Goal: Task Accomplishment & Management: Use online tool/utility

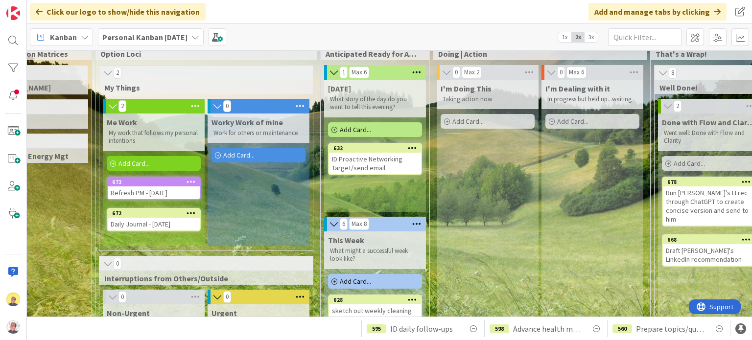
scroll to position [22, 112]
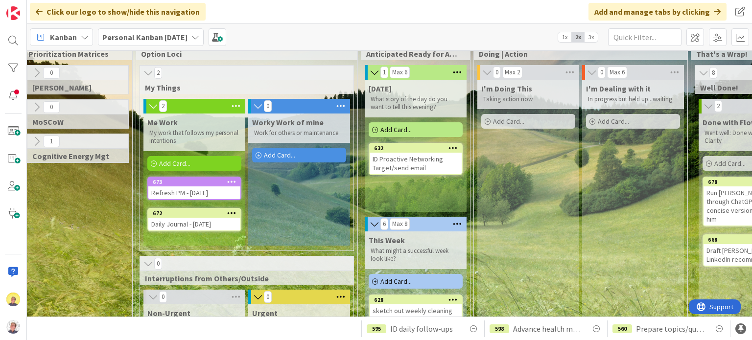
click at [231, 178] on icon at bounding box center [231, 181] width 9 height 7
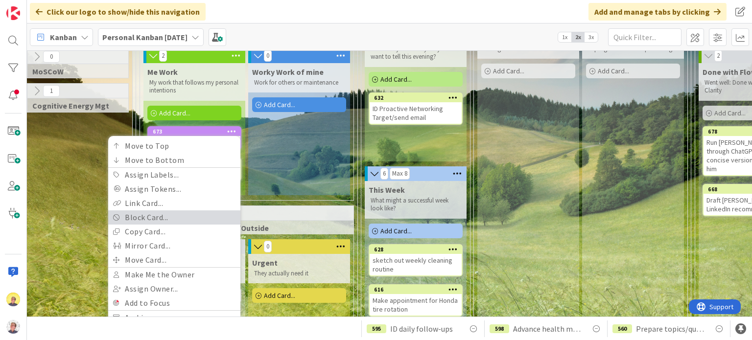
scroll to position [119, 112]
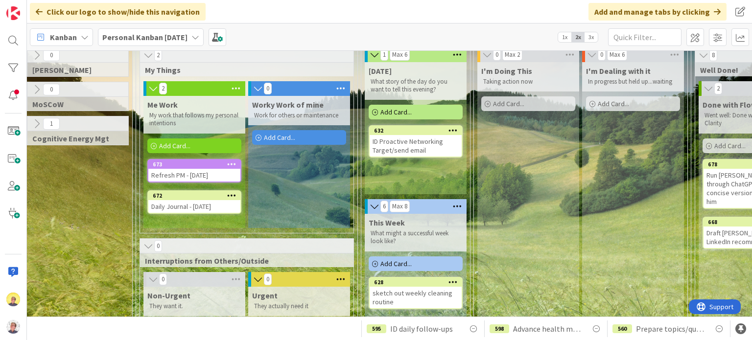
scroll to position [22, 112]
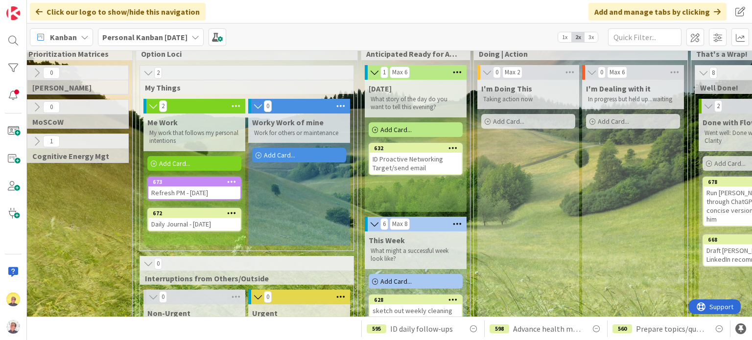
click at [232, 106] on icon at bounding box center [236, 106] width 13 height 15
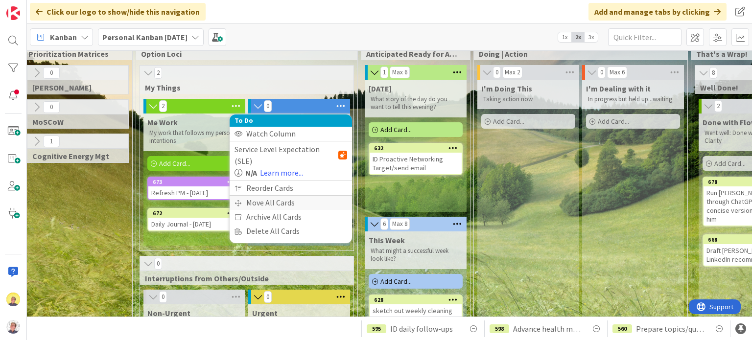
click at [265, 196] on div "Move All Cards" at bounding box center [291, 203] width 122 height 14
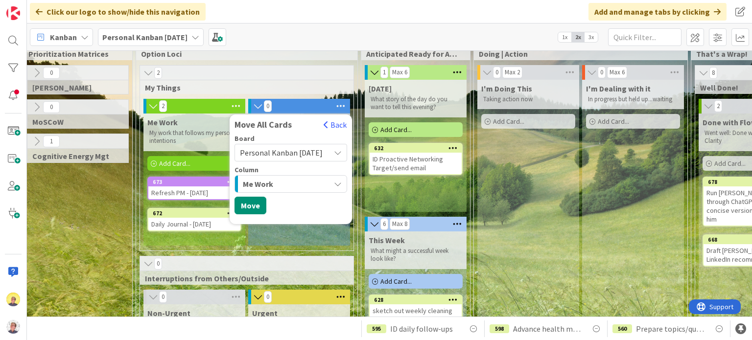
click at [279, 183] on div "Me Work" at bounding box center [285, 184] width 90 height 16
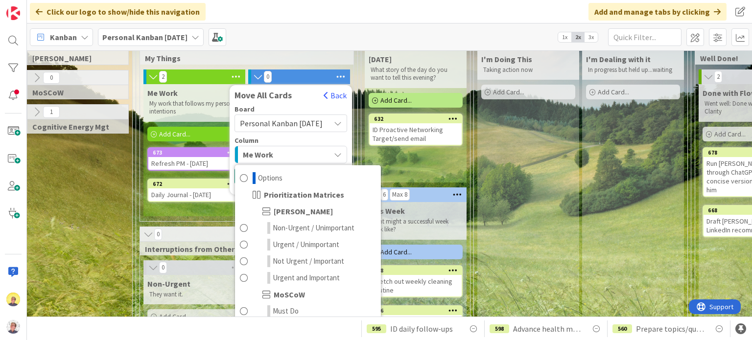
scroll to position [49, 112]
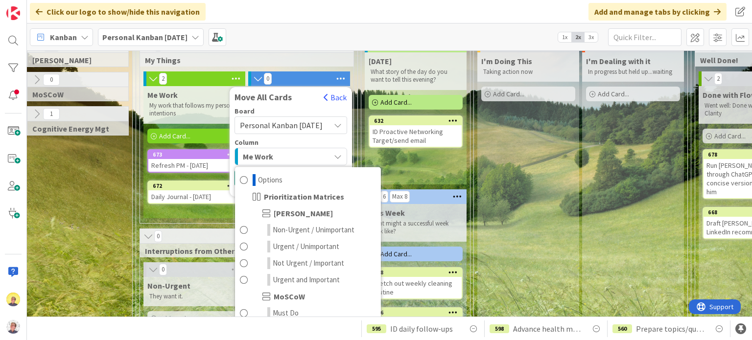
click at [321, 156] on div "Me Work" at bounding box center [285, 157] width 90 height 16
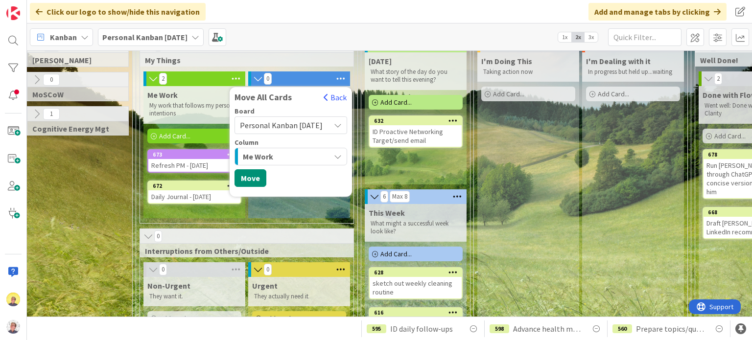
click at [438, 168] on div "[DATE] What story of the day do you want to tell this evening? Add Card... 632 …" at bounding box center [416, 118] width 102 height 132
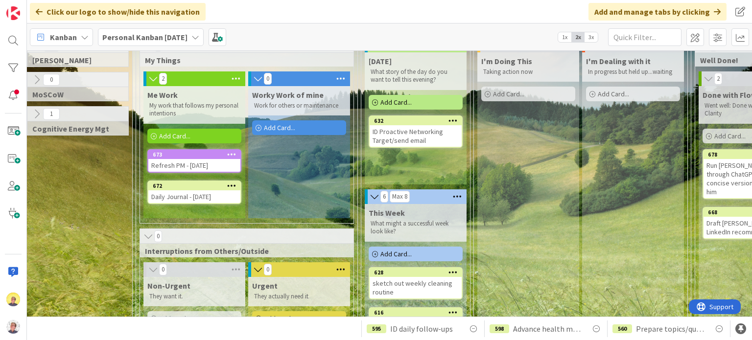
click at [234, 78] on icon at bounding box center [236, 78] width 13 height 15
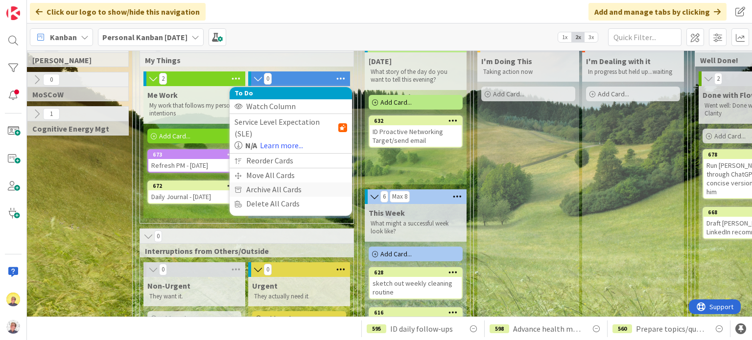
click at [264, 183] on div "Archive All Cards" at bounding box center [291, 190] width 122 height 14
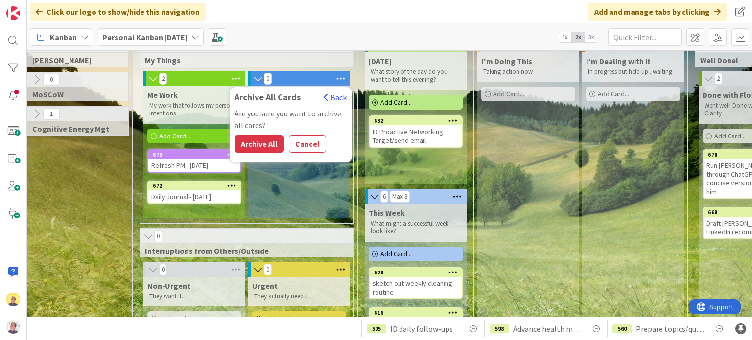
click at [253, 143] on button "Archive All" at bounding box center [259, 144] width 49 height 18
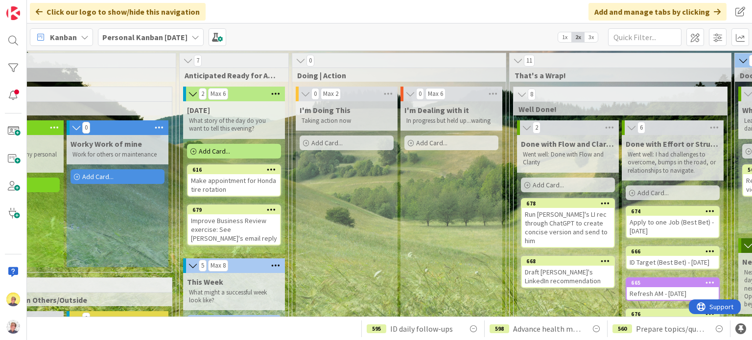
scroll to position [0, 294]
click at [606, 125] on icon at bounding box center [609, 127] width 13 height 15
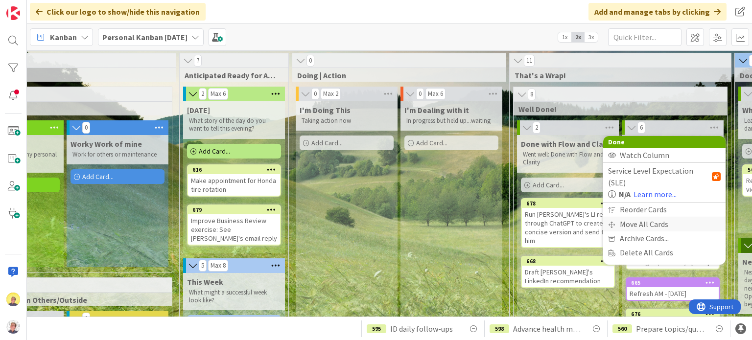
click at [653, 217] on div "Move All Cards" at bounding box center [664, 224] width 122 height 14
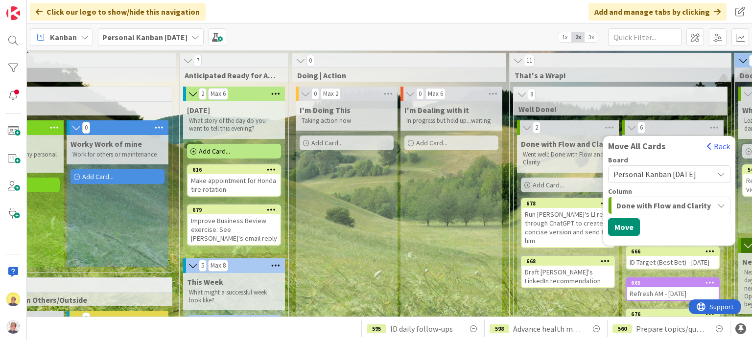
click at [633, 206] on span "Done with Flow and Clarity" at bounding box center [664, 205] width 95 height 13
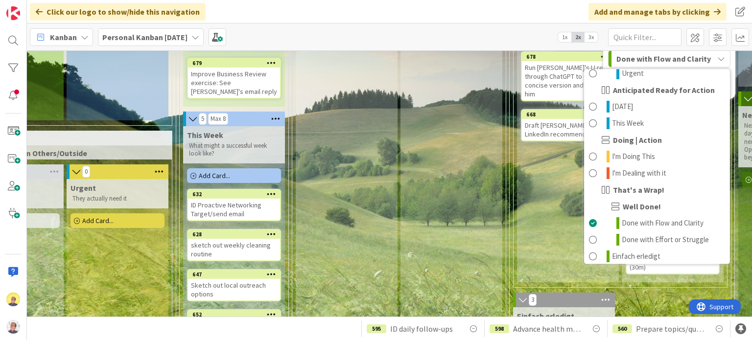
scroll to position [549, 0]
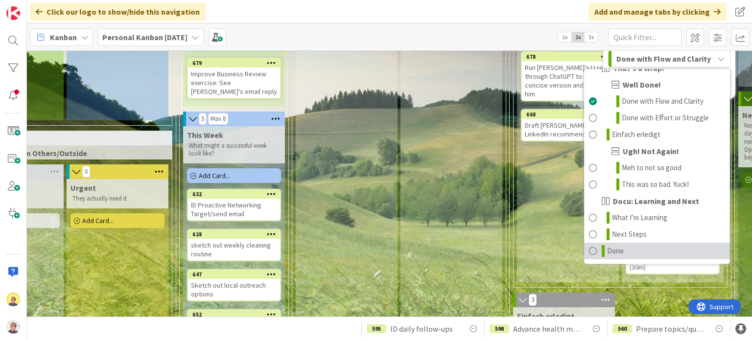
click at [624, 251] on span "Done" at bounding box center [615, 251] width 17 height 12
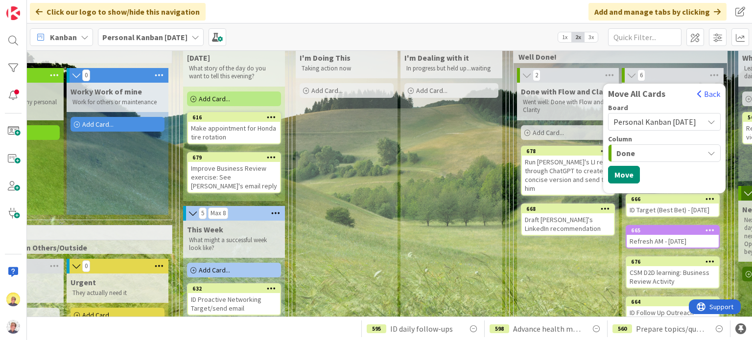
scroll to position [0, 294]
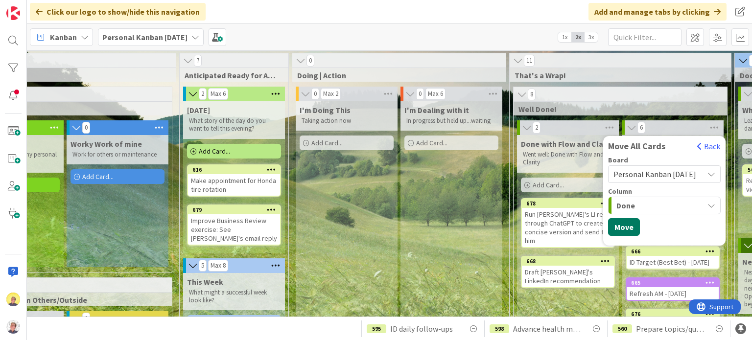
click at [624, 229] on button "Move" at bounding box center [624, 227] width 32 height 18
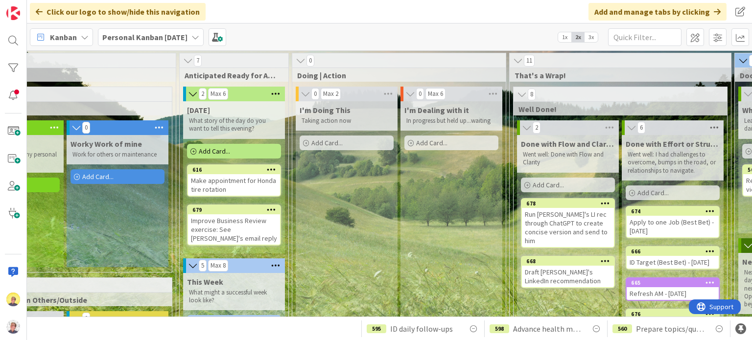
click at [711, 129] on icon at bounding box center [714, 127] width 13 height 15
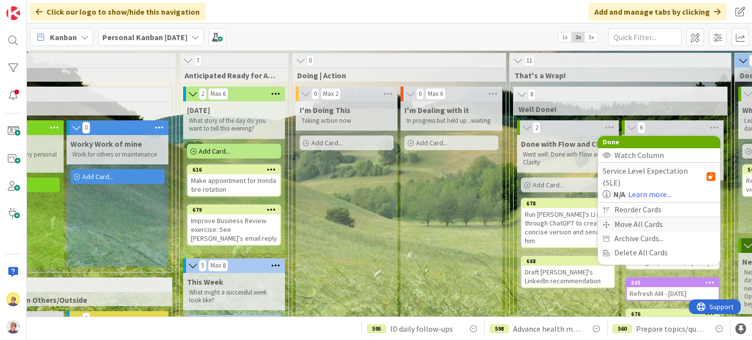
click at [622, 217] on div "Move All Cards" at bounding box center [659, 224] width 122 height 14
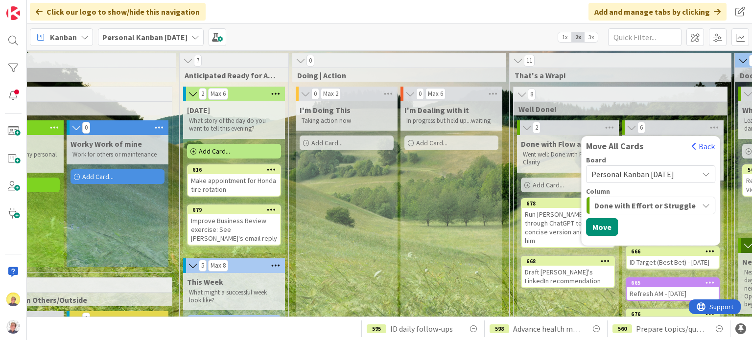
click at [623, 204] on span "Done with Effort or Struggle" at bounding box center [645, 205] width 101 height 13
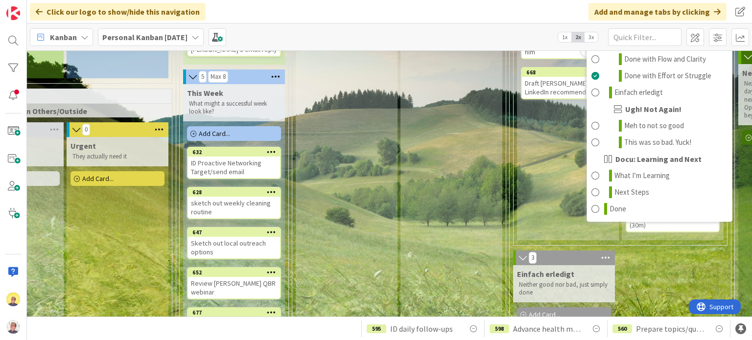
scroll to position [196, 294]
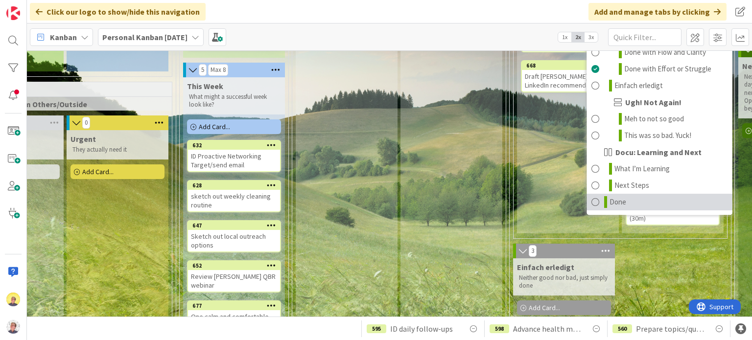
click at [625, 202] on link "Done" at bounding box center [660, 202] width 146 height 17
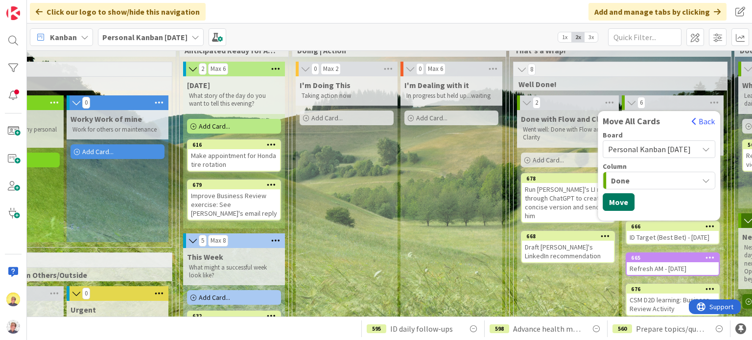
click at [605, 197] on button "Move" at bounding box center [619, 202] width 32 height 18
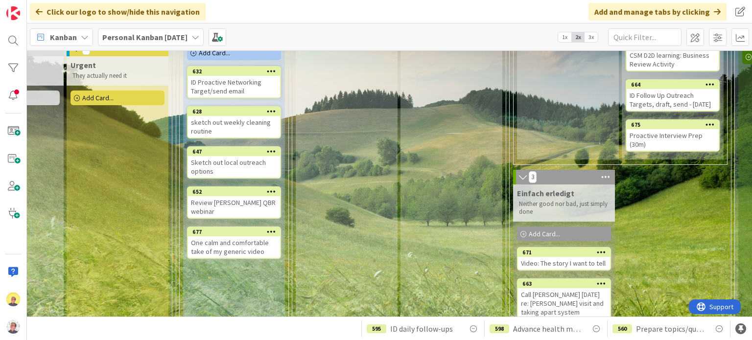
scroll to position [368, 294]
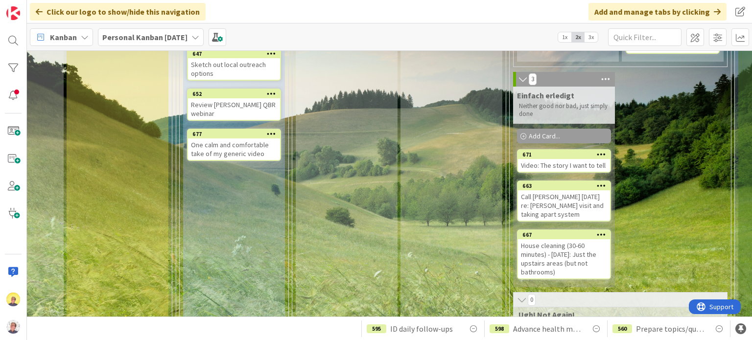
click at [602, 87] on icon at bounding box center [605, 79] width 13 height 15
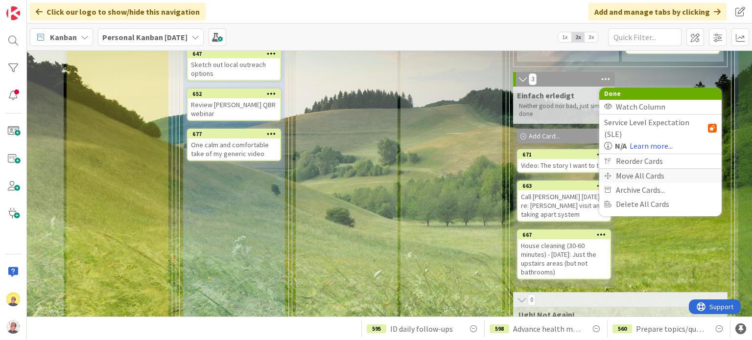
click at [632, 180] on div "Move All Cards" at bounding box center [660, 176] width 122 height 14
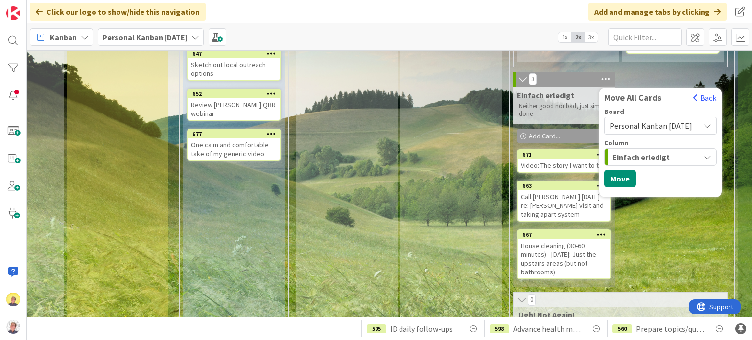
click at [629, 164] on span "Einfach erledigt" at bounding box center [641, 157] width 57 height 13
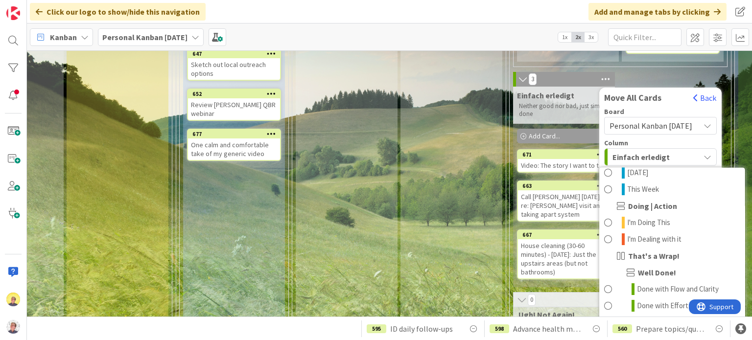
scroll to position [549, 0]
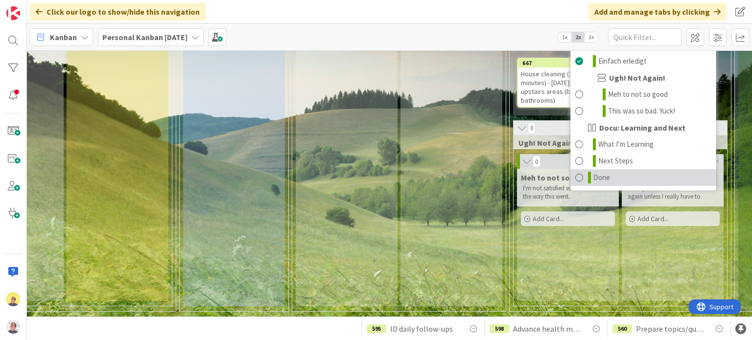
click at [610, 172] on span "Done" at bounding box center [602, 178] width 17 height 12
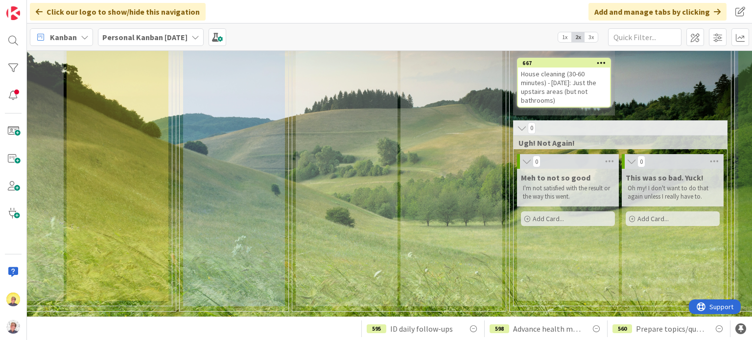
scroll to position [359, 294]
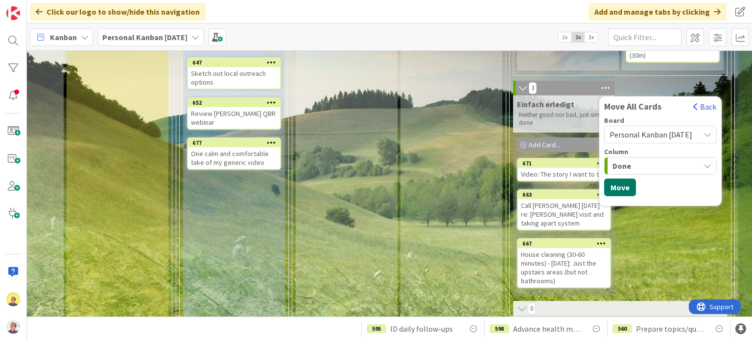
click at [625, 196] on button "Move" at bounding box center [620, 188] width 32 height 18
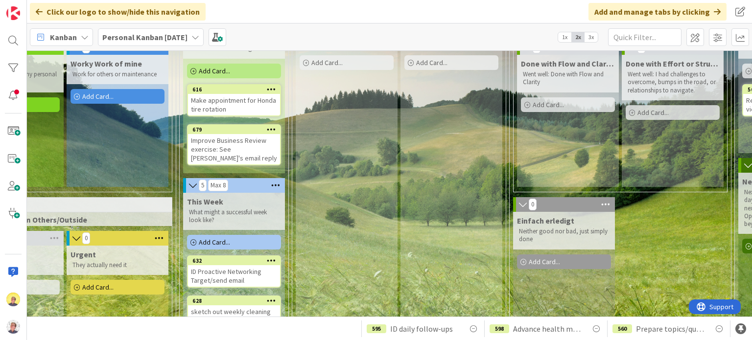
scroll to position [16, 294]
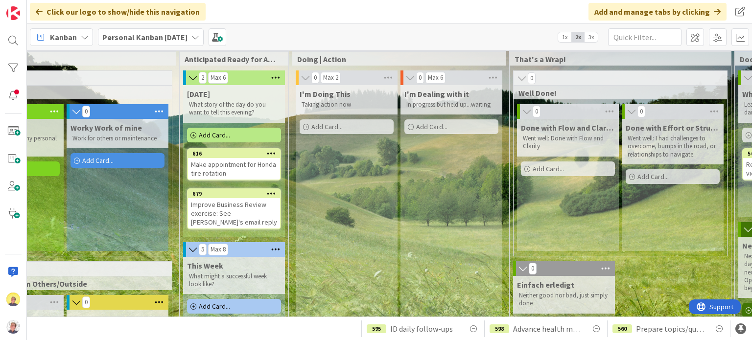
click at [221, 137] on span "Add Card..." at bounding box center [214, 135] width 31 height 9
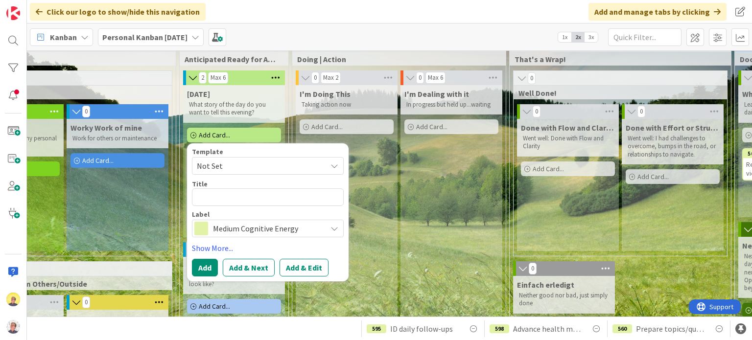
type textarea "x"
type textarea "R"
type textarea "x"
type textarea "Re"
type textarea "x"
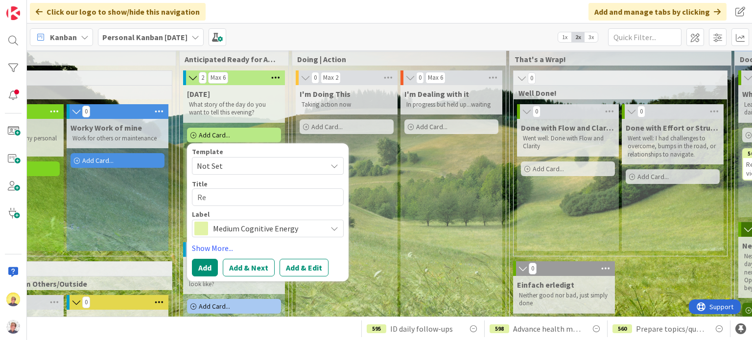
type textarea "Rev"
type textarea "x"
type textarea "Revi"
type textarea "x"
type textarea "Revise"
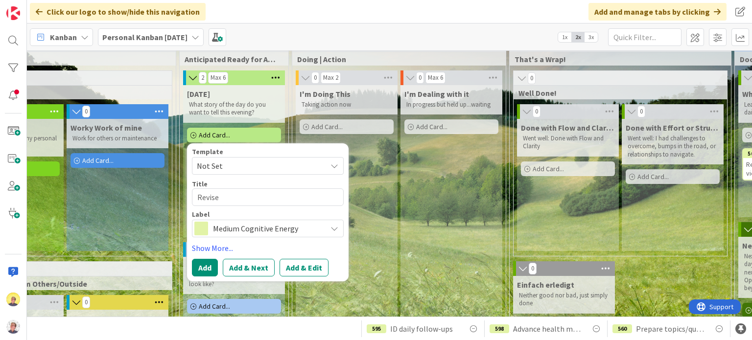
type textarea "x"
type textarea "Revise"
type textarea "x"
type textarea "Revise v"
type textarea "x"
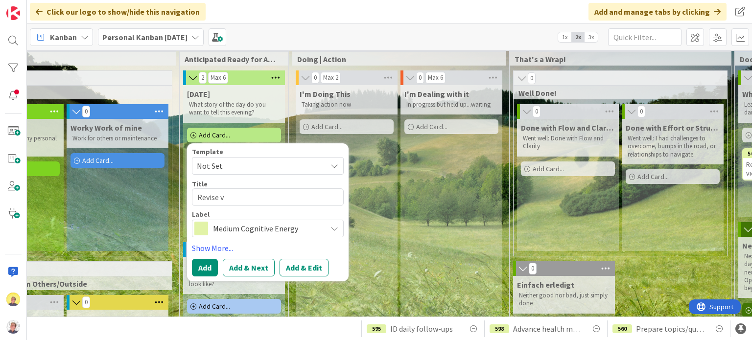
type textarea "Revise vi"
type textarea "x"
type textarea "Revise vid"
type textarea "x"
type textarea "Revise vide"
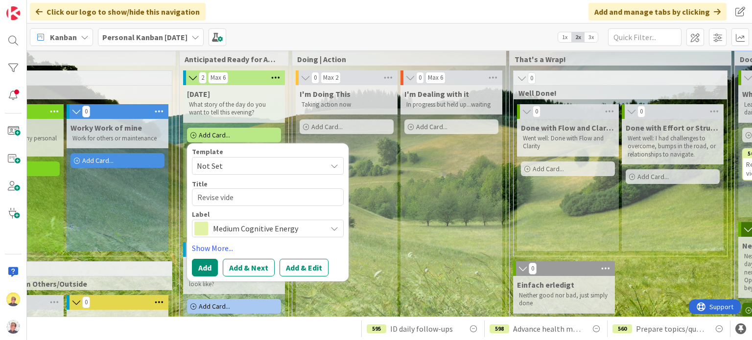
type textarea "x"
type textarea "Revise video"
type textarea "x"
type textarea "Revise video"
type textarea "x"
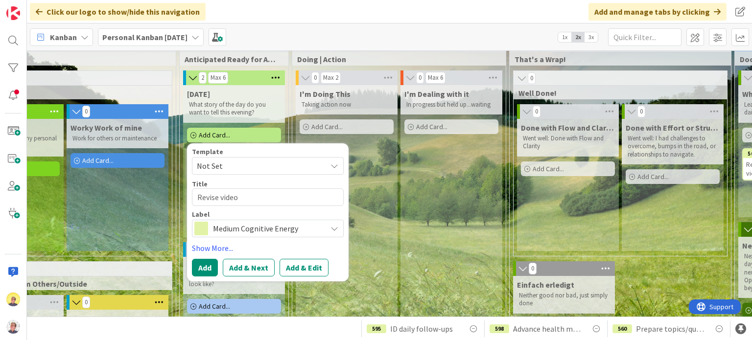
type textarea "Revise video c"
type textarea "x"
type textarea "Revise video"
type textarea "x"
type textarea "Revise video s"
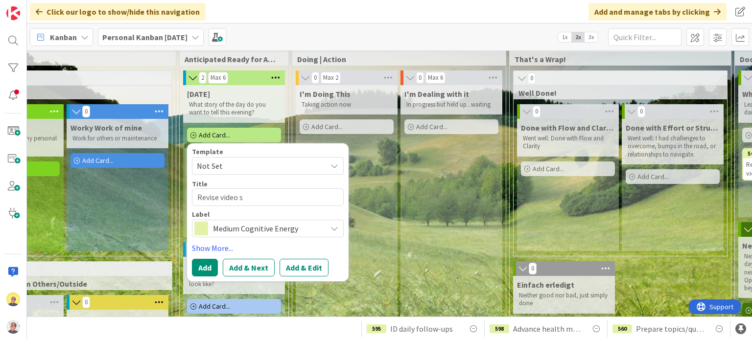
type textarea "x"
type textarea "Revise video sc"
type textarea "x"
type textarea "Revise video scr"
type textarea "x"
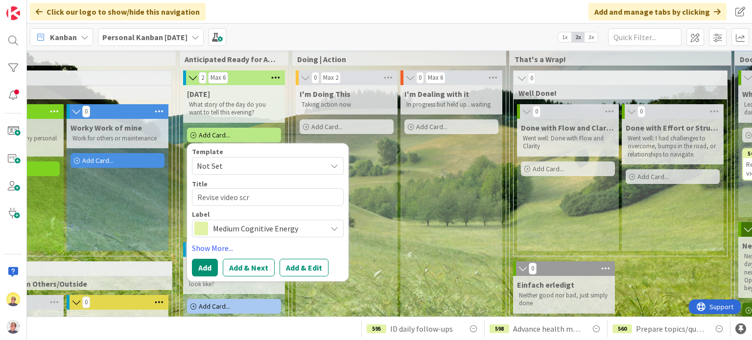
type textarea "Revise video scri"
type textarea "x"
type textarea "Revise video scrip"
type textarea "x"
type textarea "Revise video script"
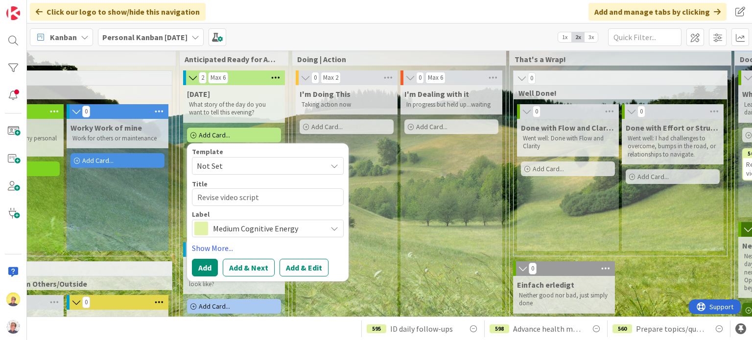
type textarea "x"
type textarea "Revise video script"
type textarea "x"
type textarea "Revise video script f"
type textarea "x"
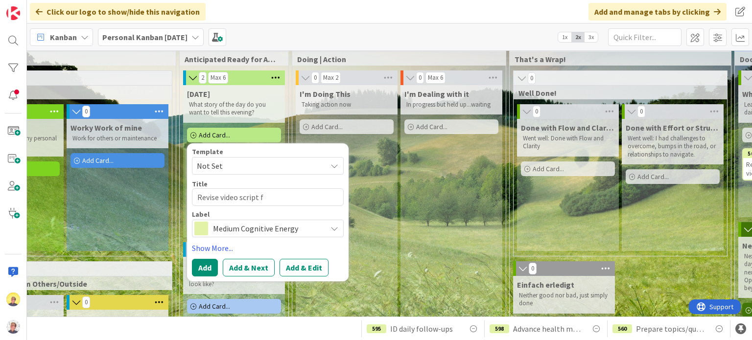
type textarea "Revise video script fr"
type textarea "x"
type textarea "Revise video script fro"
type textarea "x"
type textarea "Revise video script from"
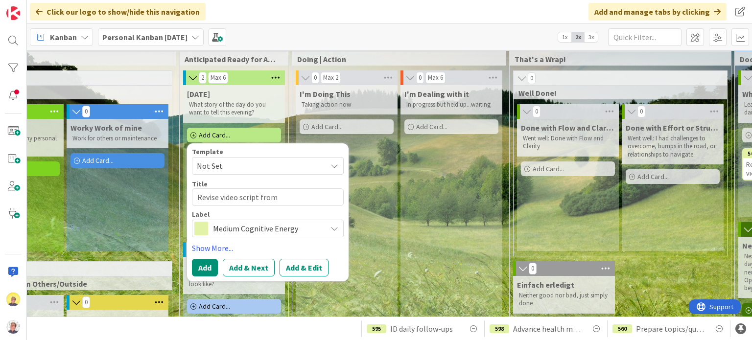
type textarea "x"
type textarea "Revise video script from"
type textarea "x"
type textarea "Revise video script from O"
type textarea "x"
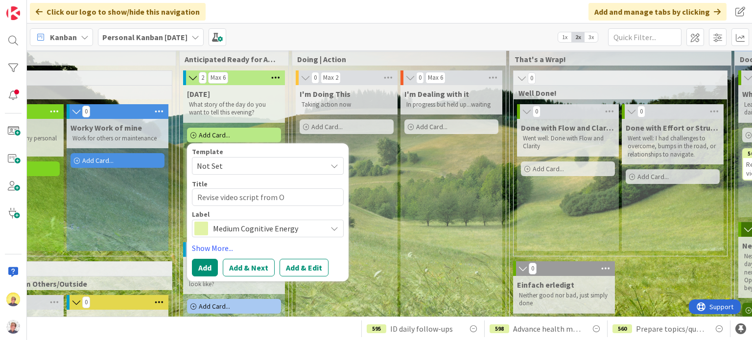
type textarea "Revise video script from Ot"
type textarea "x"
type textarea "Revise video script from [PERSON_NAME]"
type textarea "x"
type textarea "Revise video script from [PERSON_NAME]"
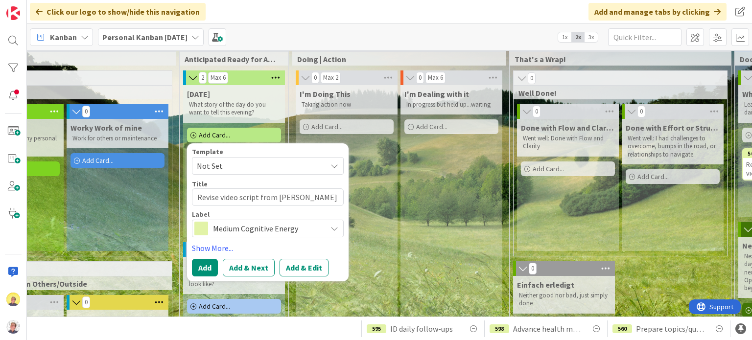
type textarea "x"
type textarea "Revise video script from [GEOGRAPHIC_DATA]"
type textarea "x"
type textarea "Revise video script from [GEOGRAPHIC_DATA]"
type textarea "x"
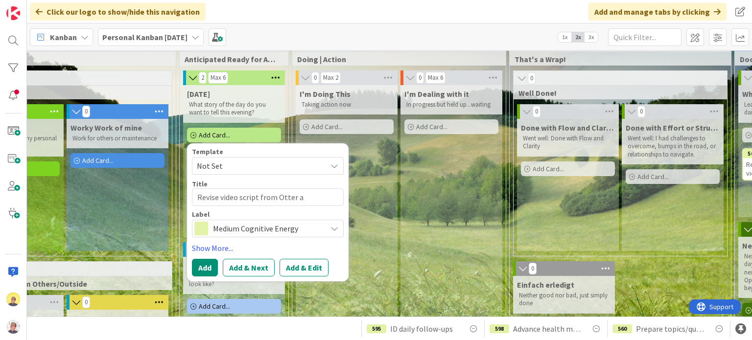
type textarea "Revise video script from Otter an"
type textarea "x"
type textarea "Revise video script from Otter and"
type textarea "x"
type textarea "Revise video script from Otter and"
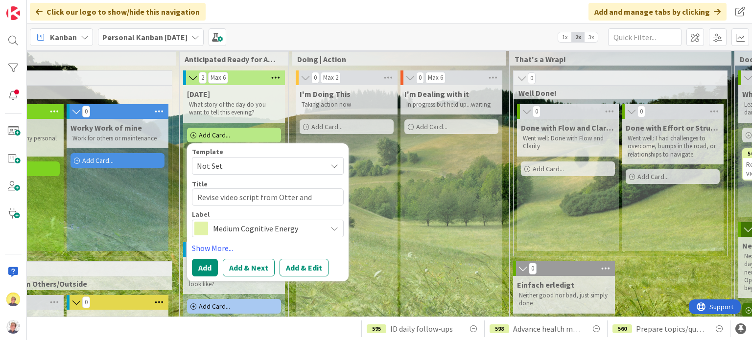
type textarea "x"
type textarea "Revise video script from Otter an"
type textarea "x"
type textarea "Revise video script from Otter a"
type textarea "x"
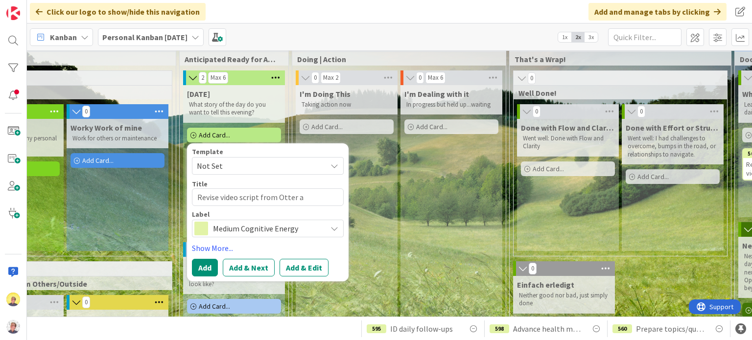
type textarea "Revise video script from [GEOGRAPHIC_DATA]"
type textarea "x"
type textarea "Revise video script from [GEOGRAPHIC_DATA]"
type textarea "x"
type textarea "Revise video script from [GEOGRAPHIC_DATA]"
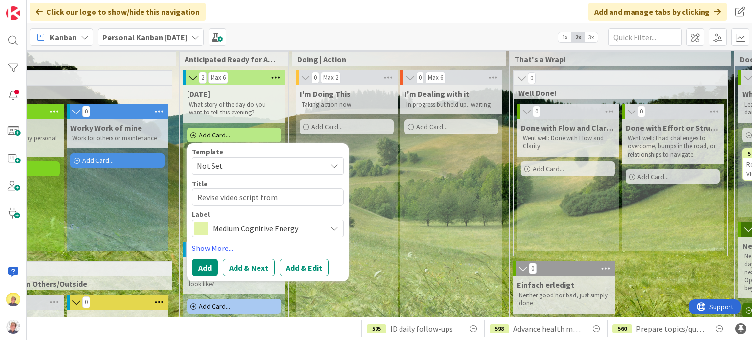
type textarea "x"
type textarea "Revise video script from Otter a"
type textarea "x"
type textarea "Revise video script from Otter and"
type textarea "x"
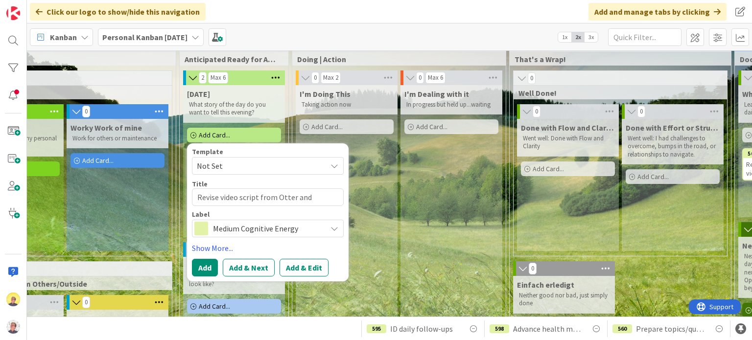
type textarea "Revise video script from Otter and"
type textarea "x"
type textarea "Revise video script from Otter and r"
type textarea "x"
type textarea "Revise video script from Otter and re"
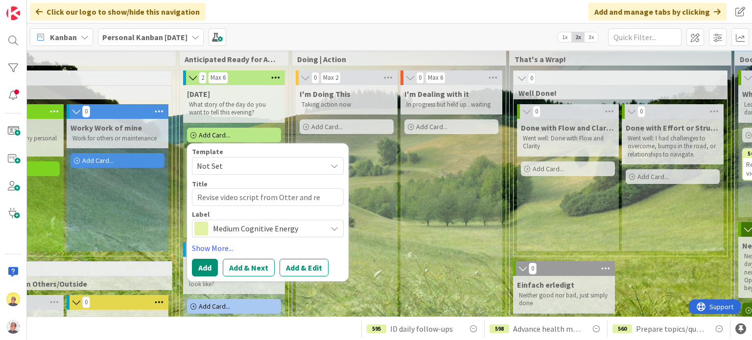
type textarea "x"
type textarea "Revise video script from Otter and rec"
type textarea "x"
type textarea "Revise video script from Otter and reco"
type textarea "x"
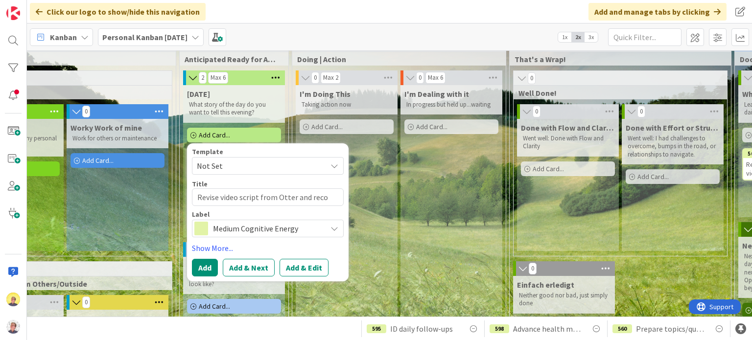
type textarea "Revise video script from Otter and recor"
type textarea "x"
type textarea "Revise video script from Otter and record"
click at [199, 271] on button "Add" at bounding box center [205, 268] width 26 height 18
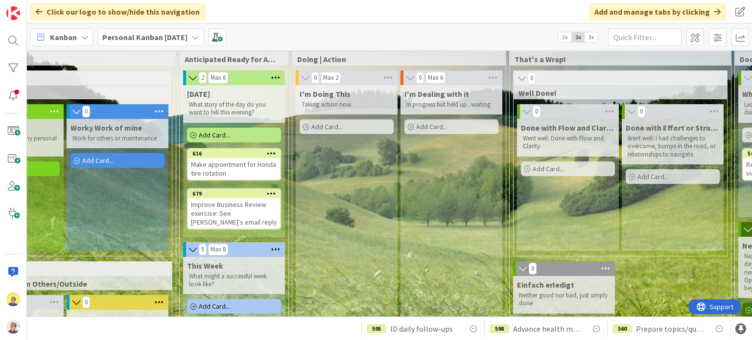
drag, startPoint x: 254, startPoint y: 148, endPoint x: 246, endPoint y: 138, distance: 12.9
click at [246, 138] on div "Add Card..." at bounding box center [234, 135] width 94 height 15
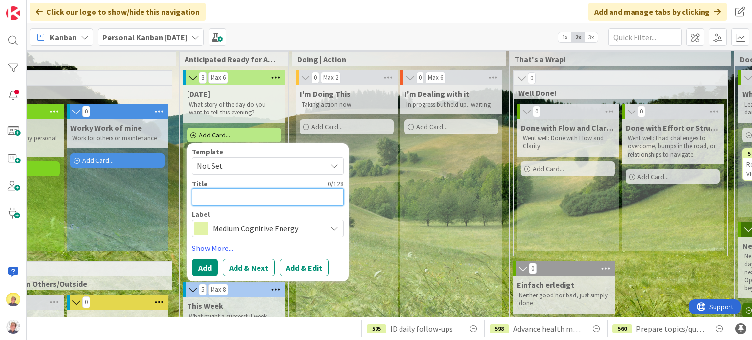
type textarea "x"
type textarea "O"
type textarea "x"
type textarea "On"
type textarea "x"
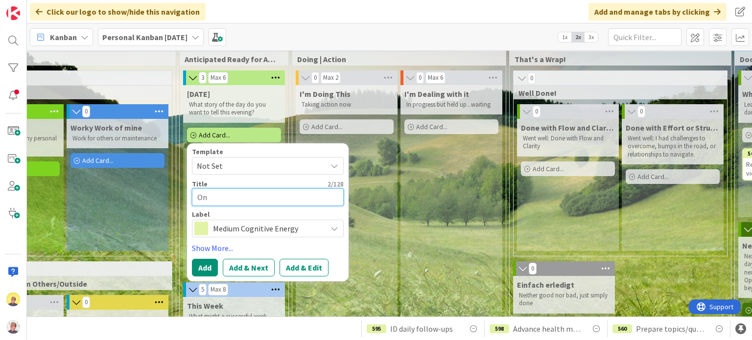
type textarea "One"
type textarea "x"
type textarea "One"
type textarea "x"
type textarea "One o"
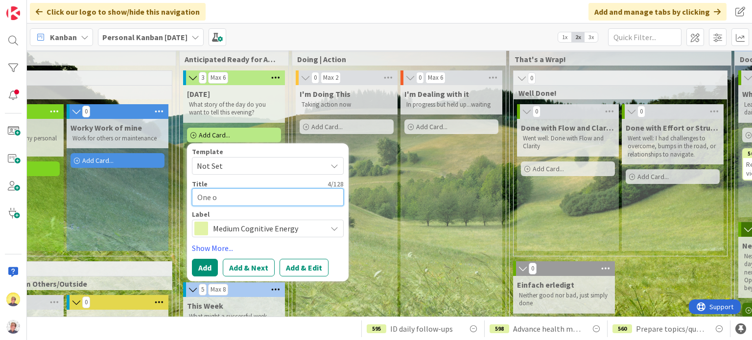
type textarea "x"
type textarea "One or"
type textarea "x"
type textarea "One or"
type textarea "x"
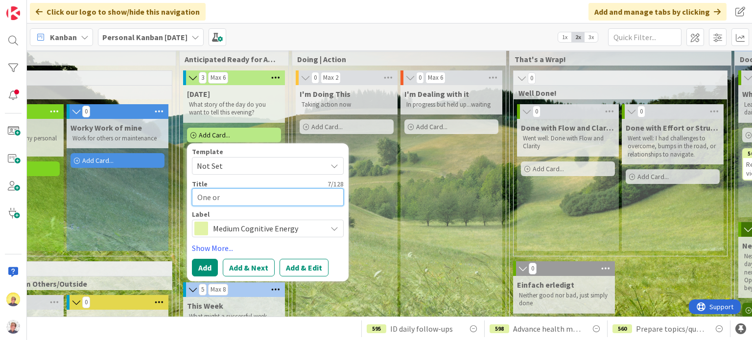
type textarea "One or T"
type textarea "x"
type textarea "One or Tw"
type textarea "x"
type textarea "One or Two"
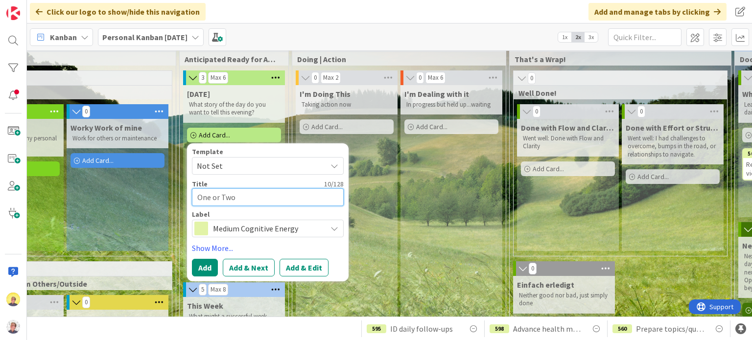
type textarea "x"
type textarea "One or Two"
type textarea "x"
type textarea "One or Two A"
type textarea "x"
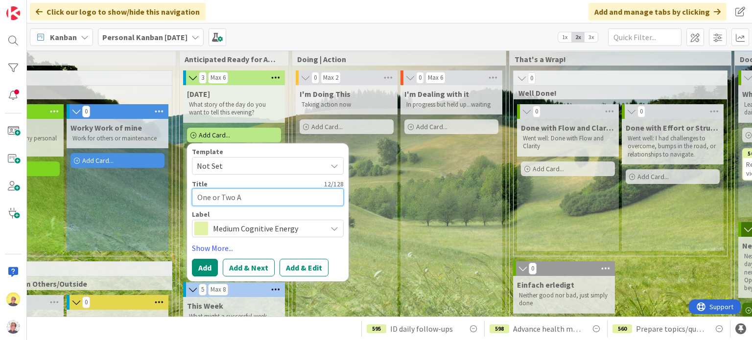
type textarea "One or Two Ap"
type textarea "x"
type textarea "One or Two App"
type textarea "x"
type textarea "One or Two Apps"
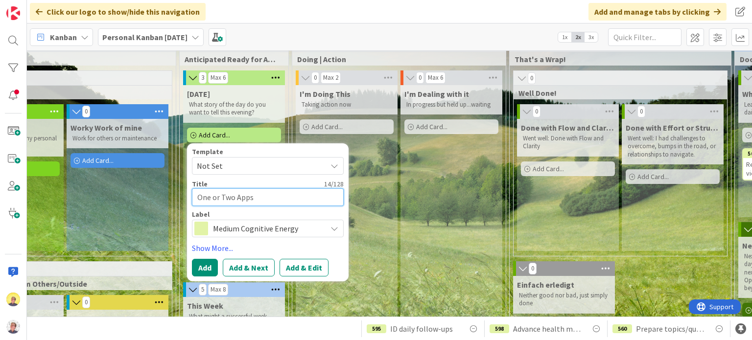
type textarea "x"
type textarea "One or Two Apps"
type textarea "x"
type textarea "One or Two Apps t"
type textarea "x"
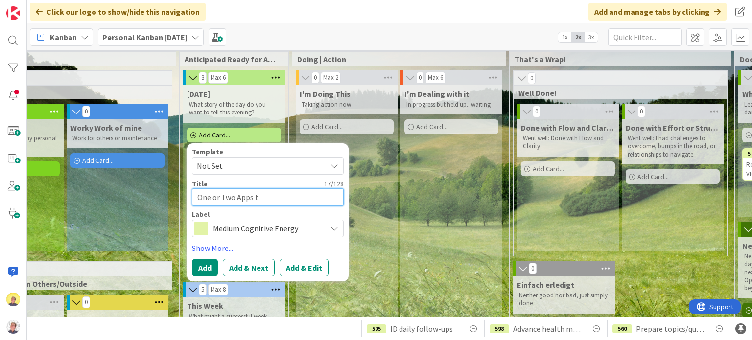
type textarea "One or Two Apps"
type textarea "x"
type textarea "One or Two Apps ("
type textarea "x"
type textarea "One or Two Apps (F"
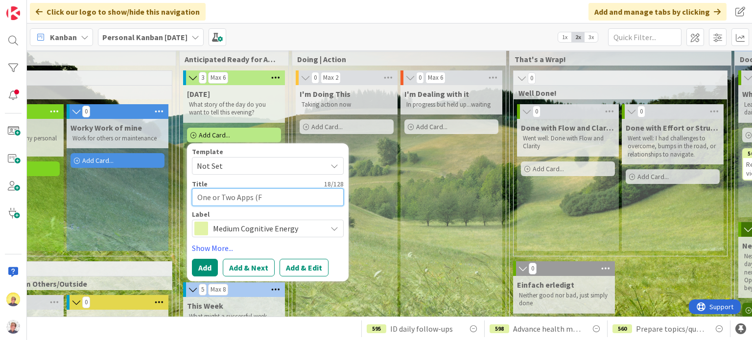
type textarea "x"
type textarea "One or Two Apps (Fu"
type textarea "x"
type textarea "One or Two Apps (Ful"
type textarea "x"
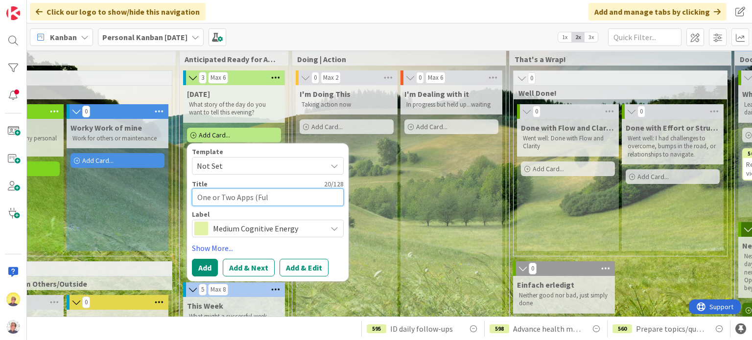
type textarea "One or Two Apps (Full"
type textarea "x"
type textarea "One or Two Apps (Full"
type textarea "x"
type textarea "One or Two Apps (Full C"
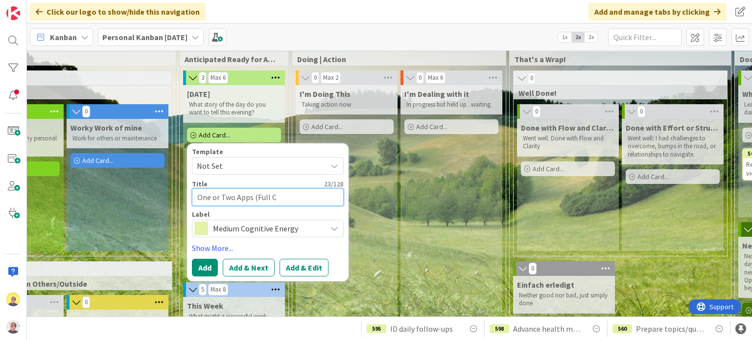
type textarea "x"
type textarea "One or Two Apps (Full Cy"
type textarea "x"
type textarea "One or Two Apps (Full Cycl"
type textarea "x"
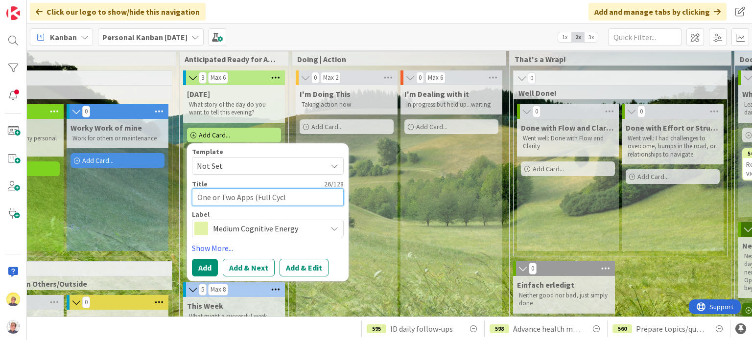
type textarea "One or Two Apps (Full Cycle"
type textarea "x"
type textarea "One or Two Apps (Full Cycle)"
click at [200, 268] on button "Add" at bounding box center [205, 268] width 26 height 18
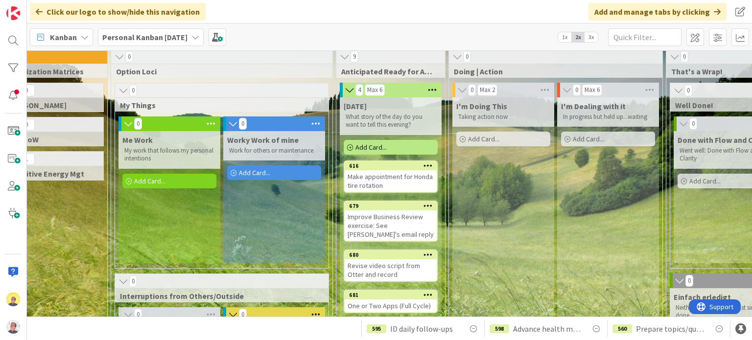
scroll to position [0, 137]
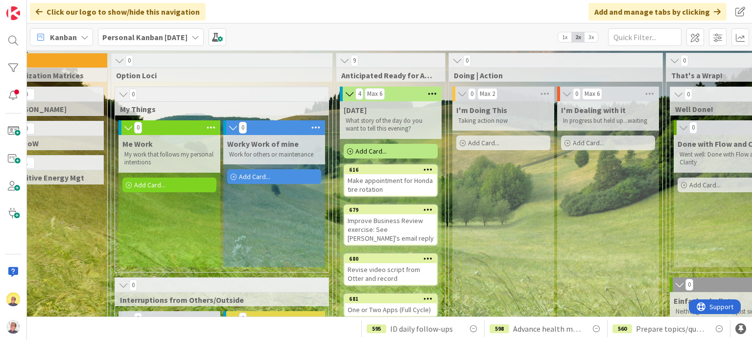
click at [437, 95] on icon at bounding box center [432, 94] width 13 height 15
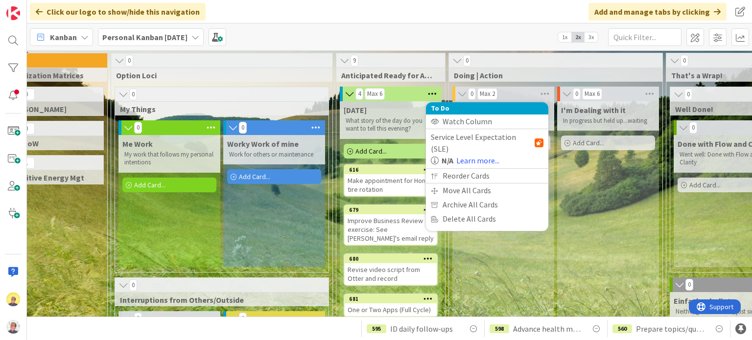
click at [302, 40] on div "Kanban Personal Kanban [DATE] 1x 2x 3x" at bounding box center [389, 37] width 725 height 27
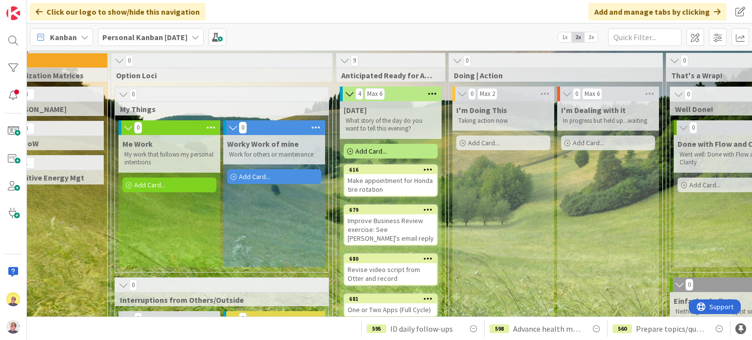
click at [383, 150] on span "Add Card..." at bounding box center [371, 151] width 31 height 9
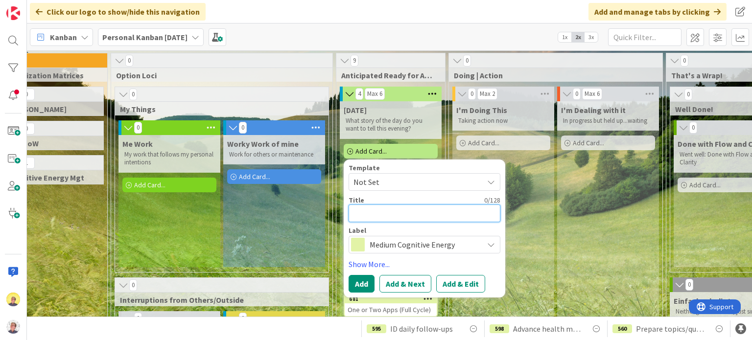
type textarea "x"
type textarea "R"
type textarea "x"
type textarea "Rf"
type textarea "x"
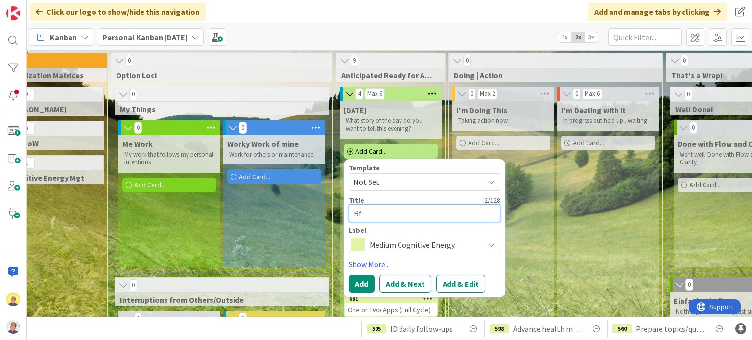
type textarea "R"
type textarea "x"
type textarea "Ref"
type textarea "x"
type textarea "Reff"
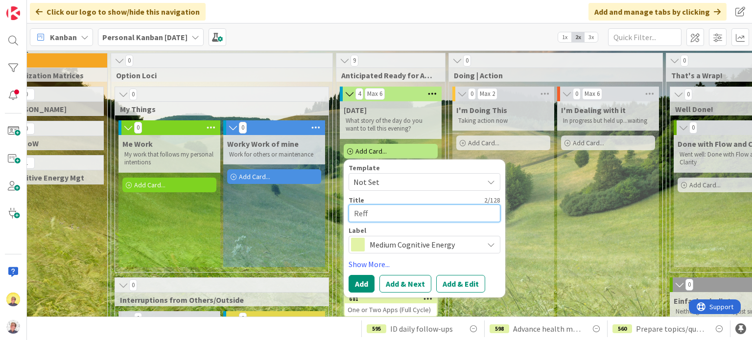
type textarea "x"
type textarea "Reffr"
type textarea "x"
type textarea "Reffre"
type textarea "x"
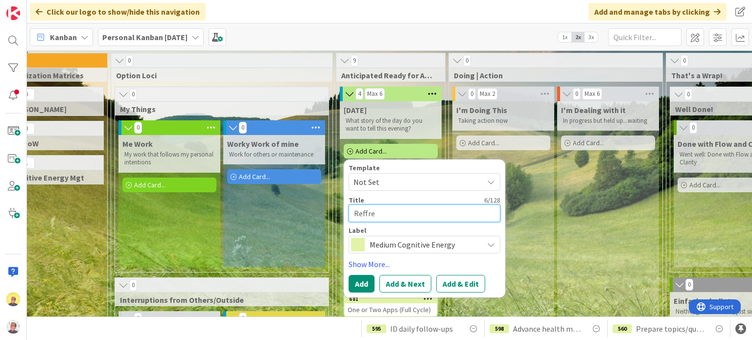
type textarea "Reffres"
type textarea "x"
type textarea "Reffre"
type textarea "x"
type textarea "Reffr"
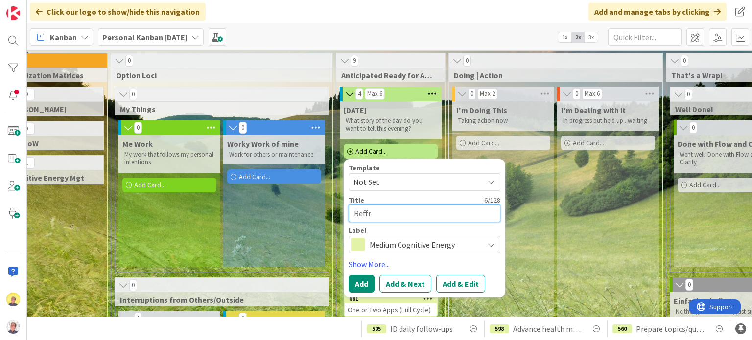
type textarea "x"
type textarea "Reff"
type textarea "x"
type textarea "Ref"
type textarea "x"
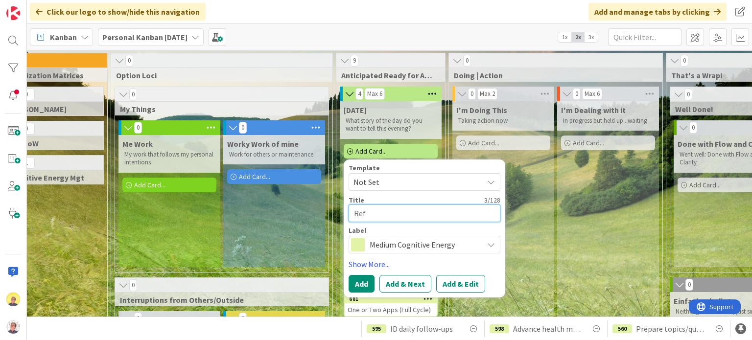
type textarea "Refr"
type textarea "x"
type textarea "Refre"
type textarea "x"
type textarea "Refres"
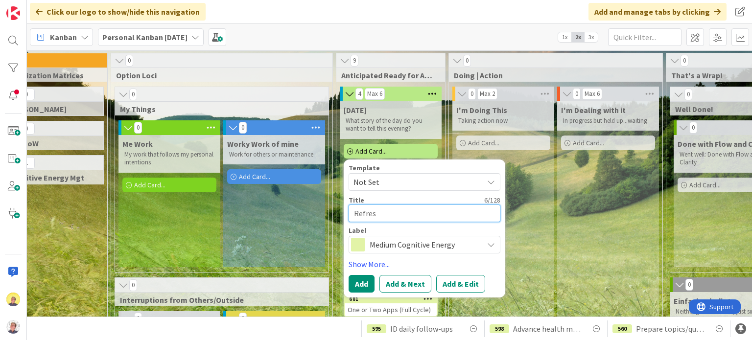
type textarea "x"
type textarea "Refresc"
type textarea "x"
type textarea "Refresch"
type textarea "x"
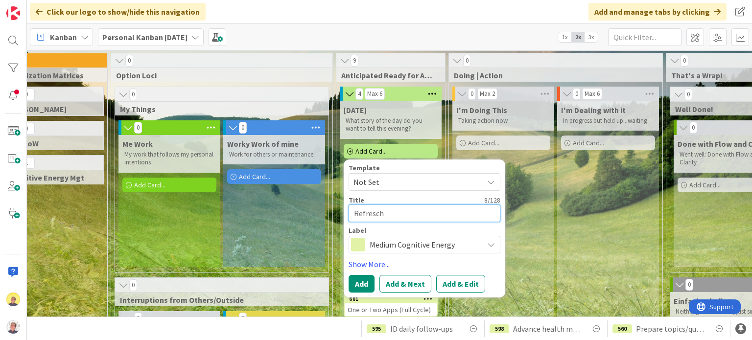
type textarea "Refresch"
type textarea "x"
type textarea "Refresch"
type textarea "x"
type textarea "Refresc"
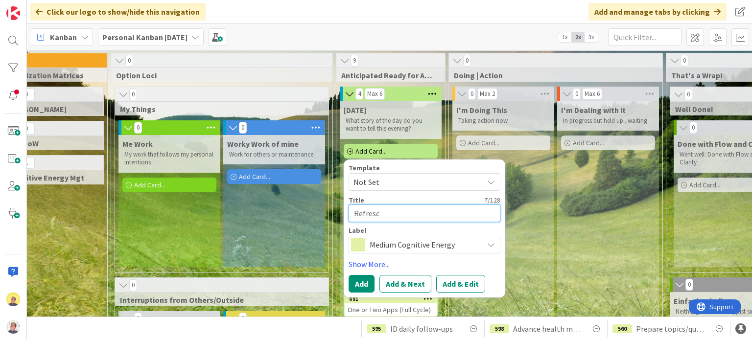
type textarea "x"
type textarea "Refres"
type textarea "x"
type textarea "Refresh"
click at [386, 246] on span "Medium Cognitive Energy" at bounding box center [424, 245] width 109 height 14
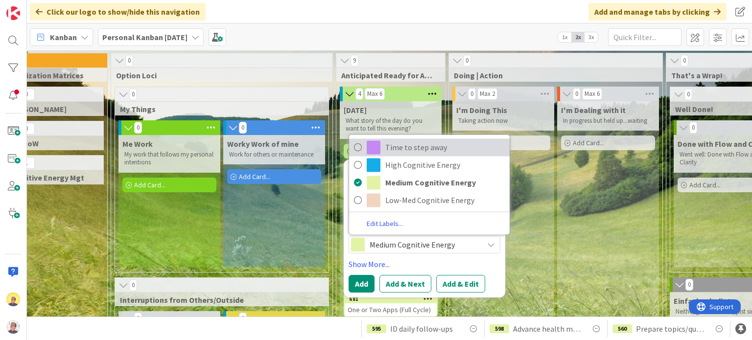
click at [389, 149] on span "Time to step away" at bounding box center [444, 147] width 119 height 15
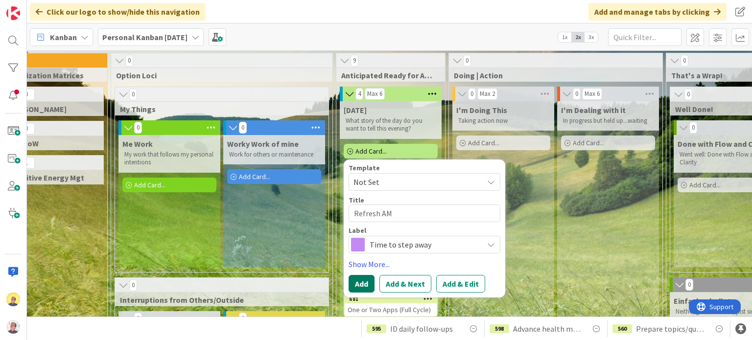
click at [362, 282] on button "Add" at bounding box center [362, 284] width 26 height 18
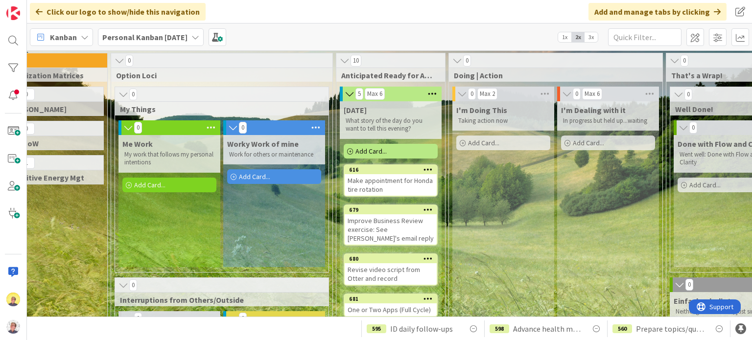
click at [147, 184] on span "Add Card..." at bounding box center [149, 185] width 31 height 9
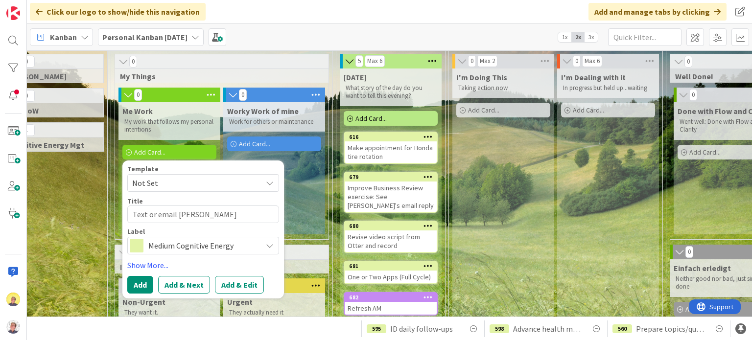
scroll to position [49, 137]
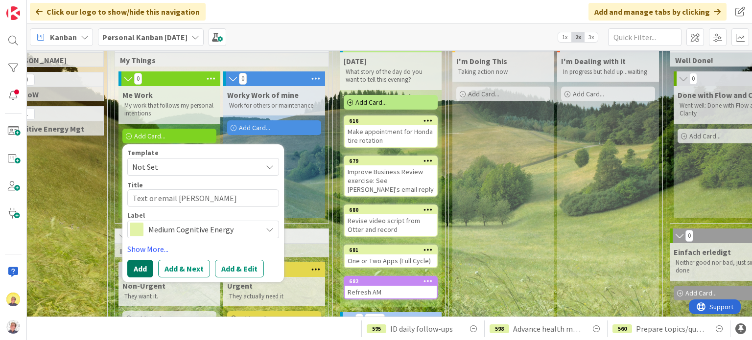
click at [135, 265] on button "Add" at bounding box center [140, 269] width 26 height 18
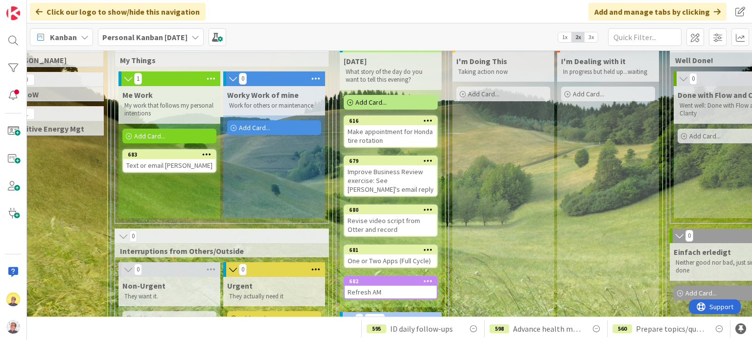
click at [263, 127] on span "Add Card..." at bounding box center [254, 127] width 31 height 9
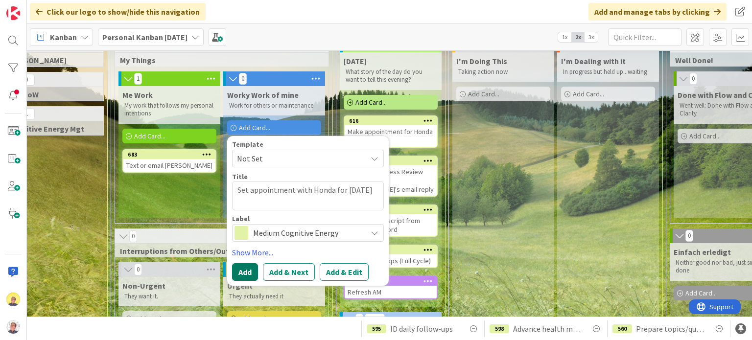
click at [242, 272] on button "Add" at bounding box center [245, 272] width 26 height 18
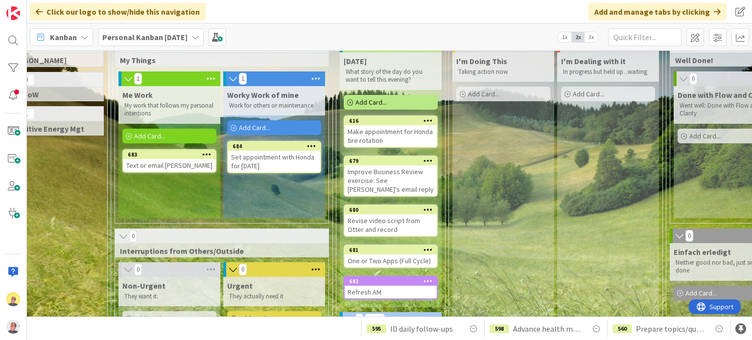
click at [378, 105] on span "Add Card..." at bounding box center [371, 102] width 31 height 9
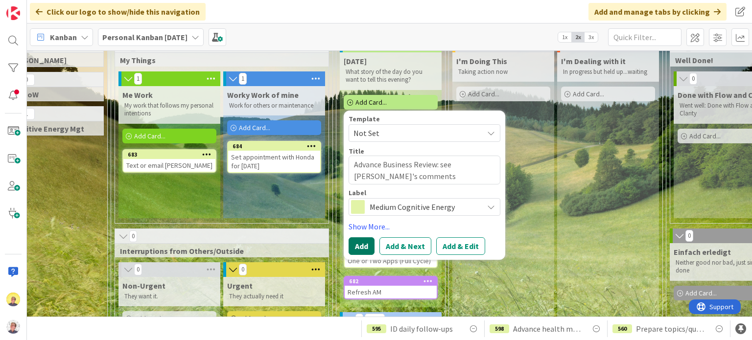
click at [363, 241] on button "Add" at bounding box center [362, 247] width 26 height 18
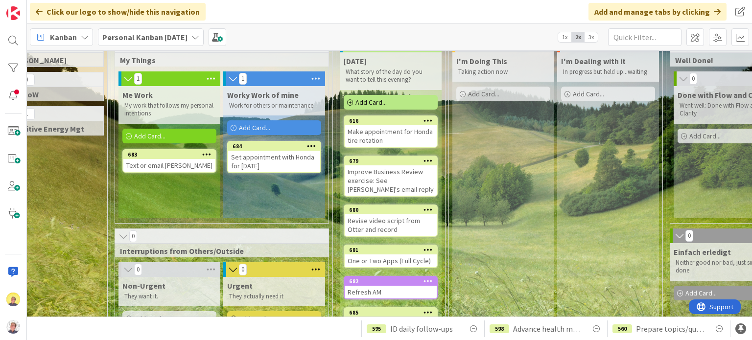
click at [310, 146] on icon at bounding box center [311, 146] width 9 height 7
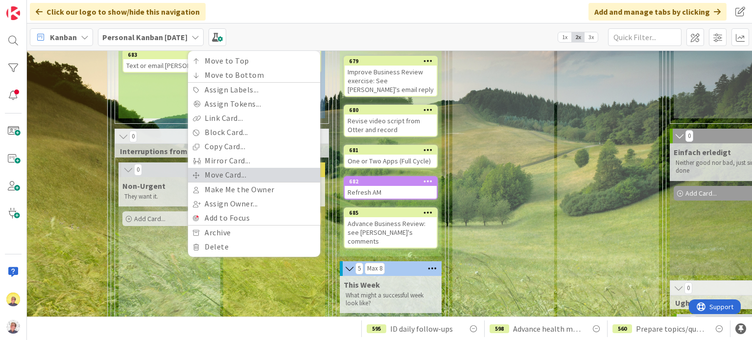
scroll to position [196, 137]
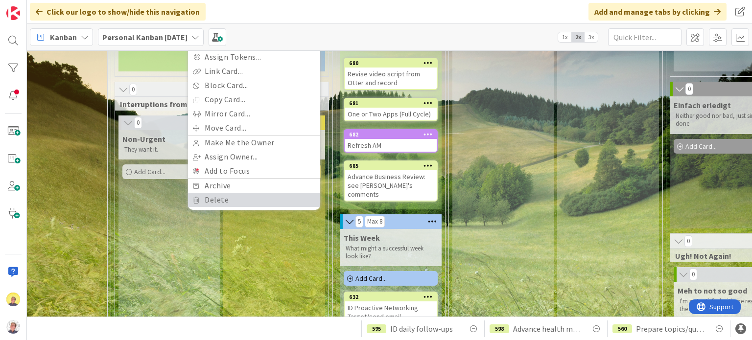
click at [219, 201] on link "Delete" at bounding box center [254, 200] width 132 height 14
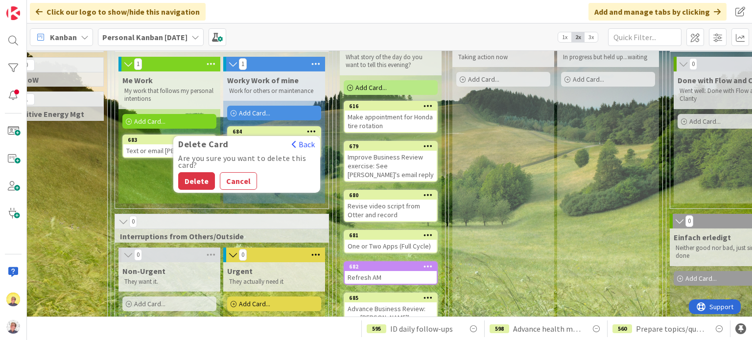
scroll to position [49, 137]
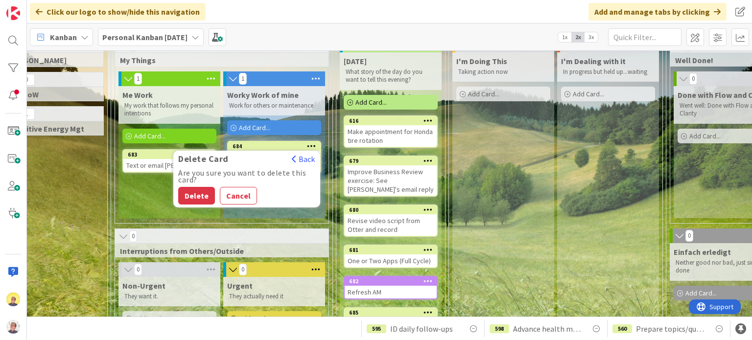
click at [191, 188] on button "Delete" at bounding box center [196, 196] width 37 height 18
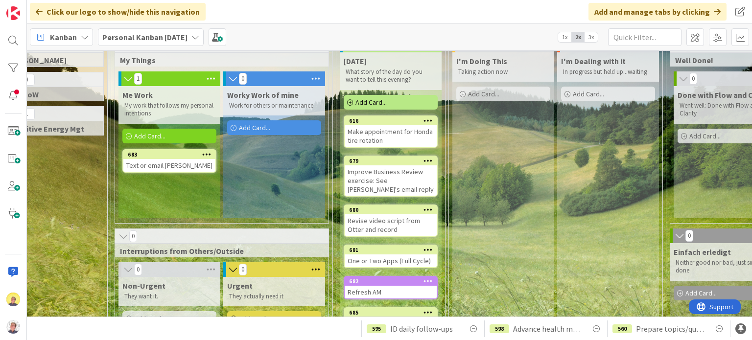
click at [167, 138] on div "Add Card..." at bounding box center [169, 136] width 94 height 15
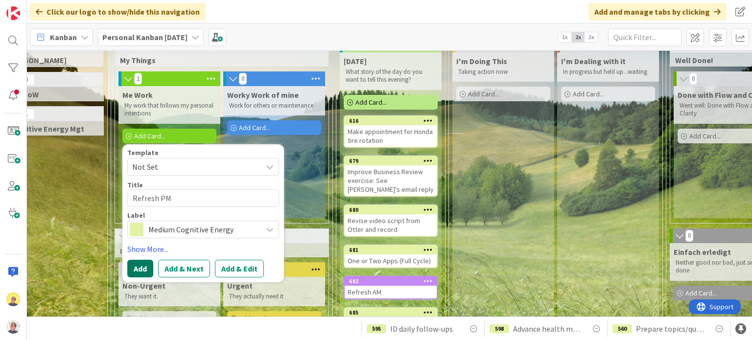
click at [136, 269] on button "Add" at bounding box center [140, 269] width 26 height 18
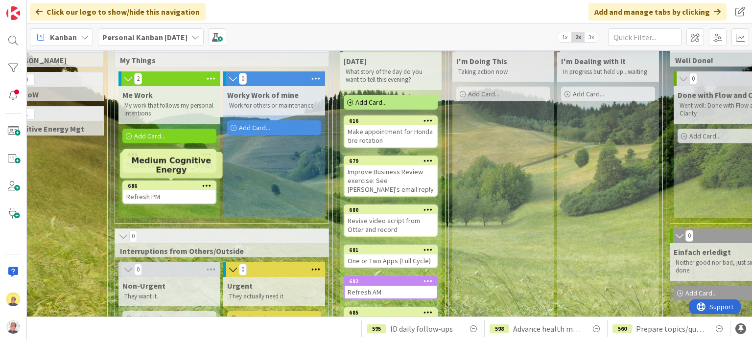
click at [165, 186] on div "686" at bounding box center [172, 186] width 88 height 7
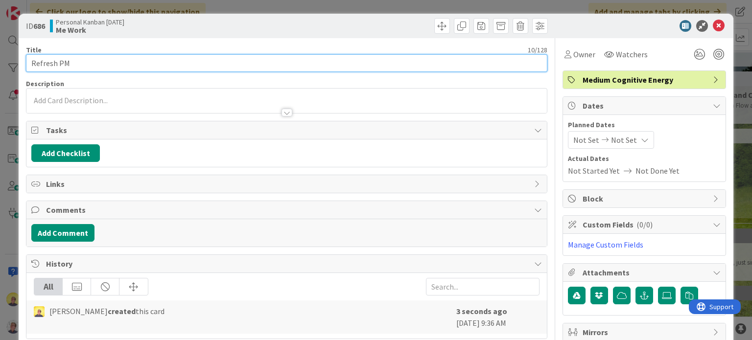
click at [76, 66] on input "Refresh PM" at bounding box center [286, 63] width 521 height 18
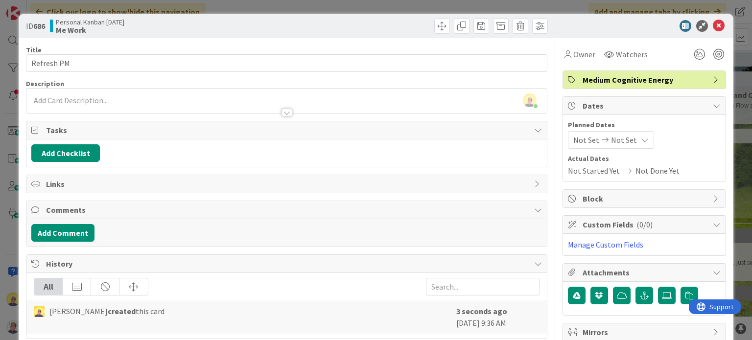
click at [622, 82] on span "Medium Cognitive Energy" at bounding box center [645, 80] width 125 height 12
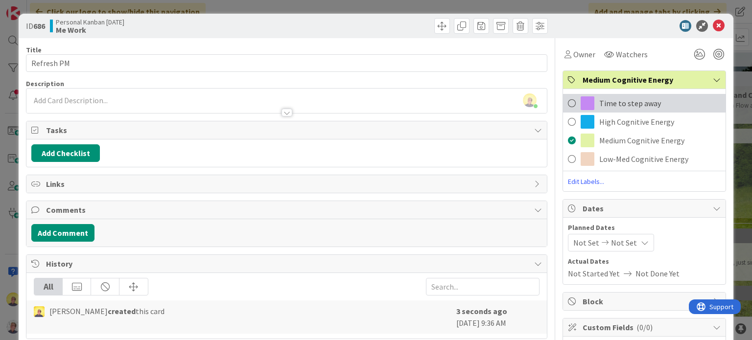
click at [616, 100] on span "Time to step away" at bounding box center [630, 103] width 62 height 12
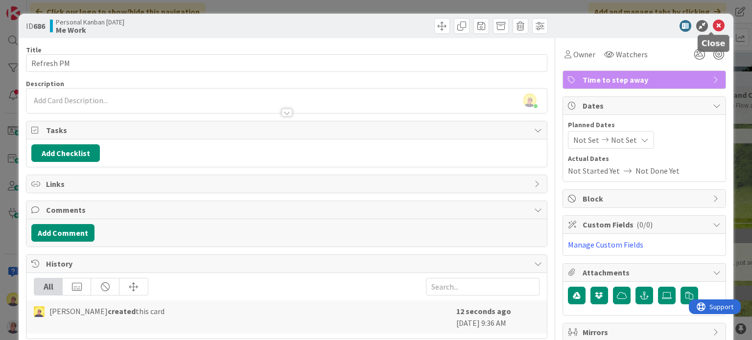
click at [713, 22] on icon at bounding box center [719, 26] width 12 height 12
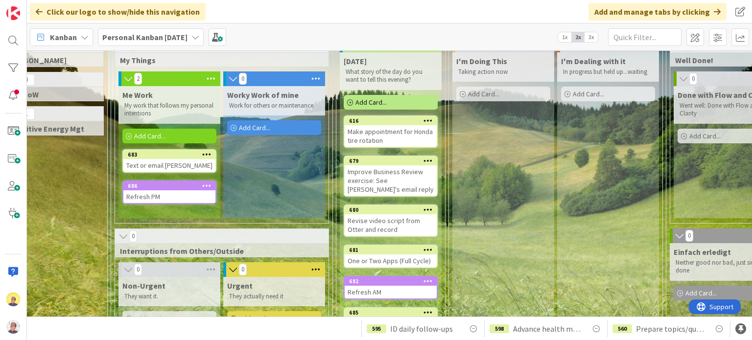
click at [145, 135] on span "Add Card..." at bounding box center [149, 136] width 31 height 9
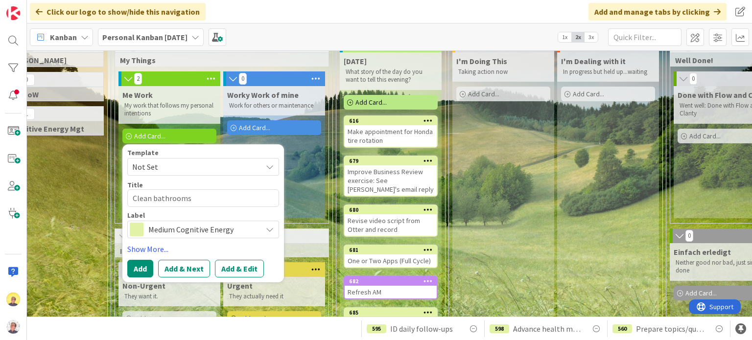
click at [262, 230] on div "Medium Cognitive Energy" at bounding box center [203, 230] width 152 height 18
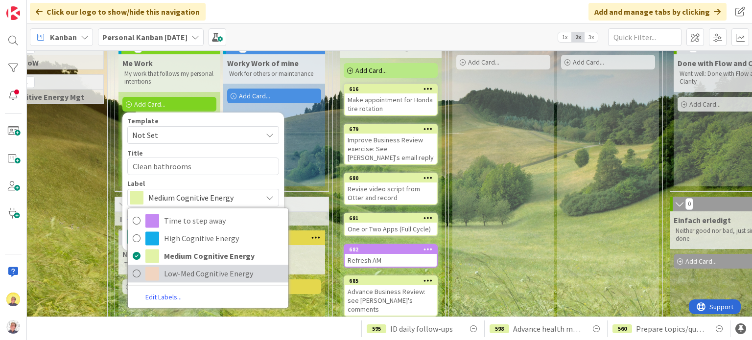
scroll to position [98, 137]
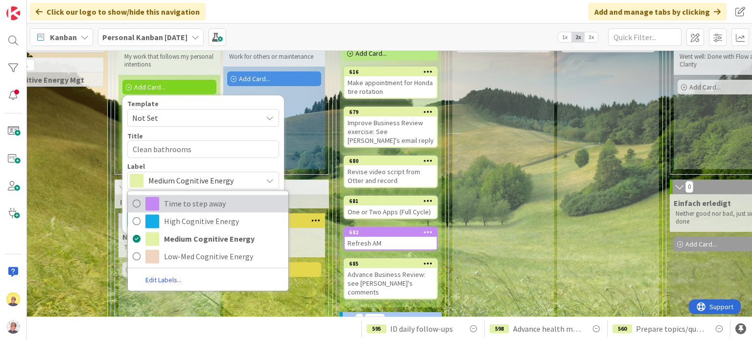
click at [186, 199] on span "Time to step away" at bounding box center [223, 203] width 119 height 15
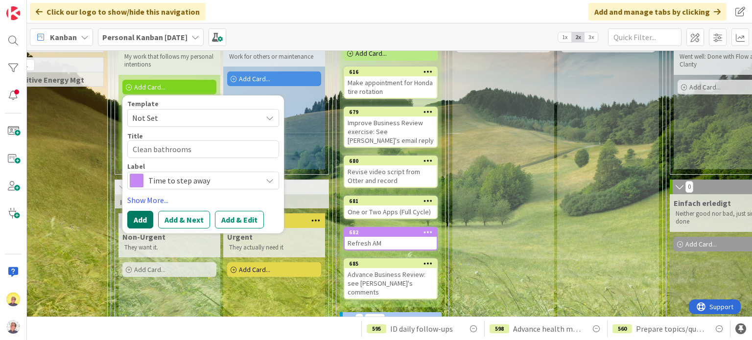
click at [136, 220] on button "Add" at bounding box center [140, 220] width 26 height 18
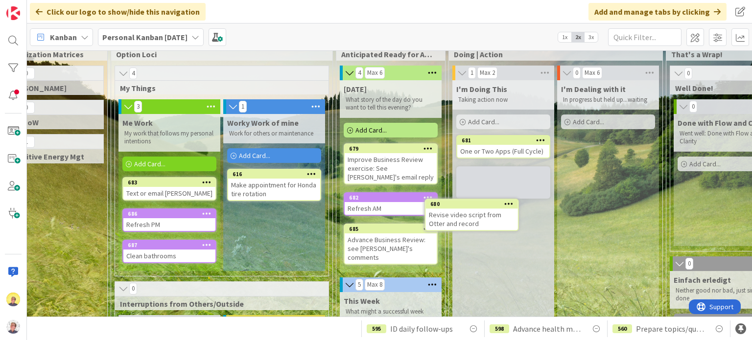
scroll to position [27, 137]
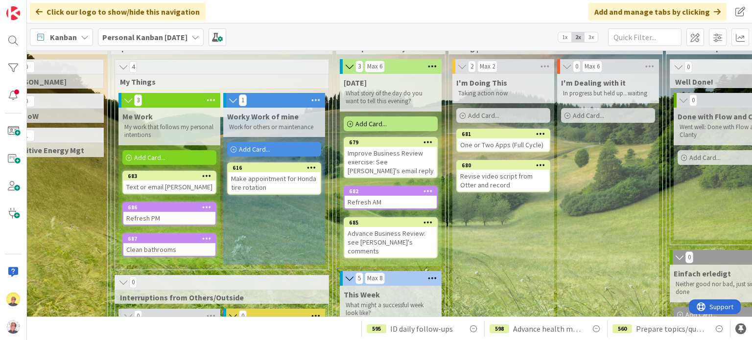
click at [363, 124] on span "Add Card..." at bounding box center [371, 123] width 31 height 9
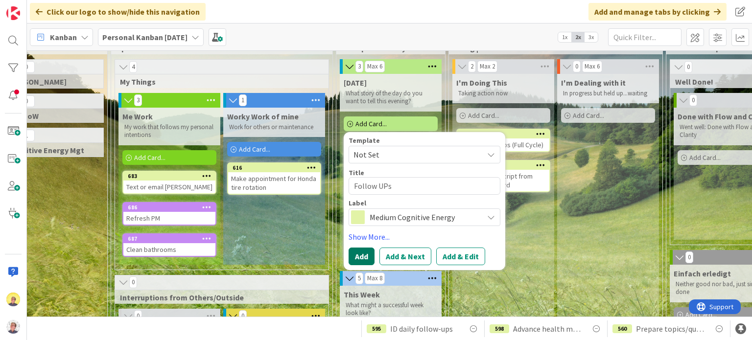
click at [362, 255] on button "Add" at bounding box center [362, 257] width 26 height 18
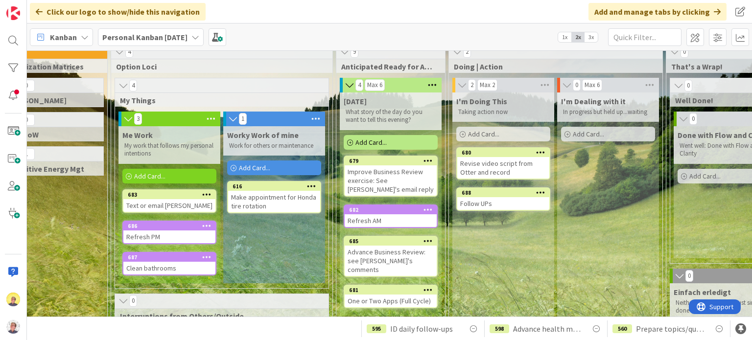
scroll to position [0, 137]
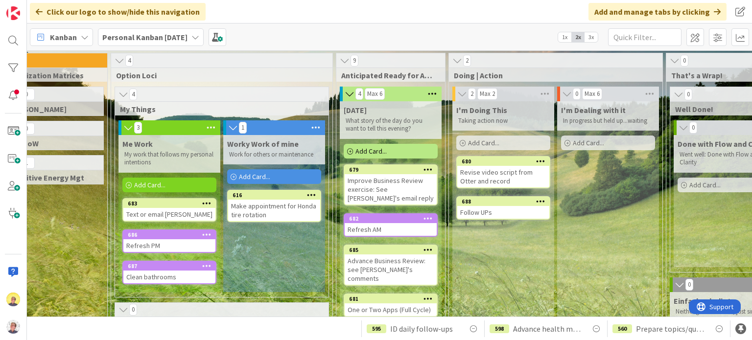
click at [503, 211] on div "Follow UPs" at bounding box center [503, 212] width 92 height 13
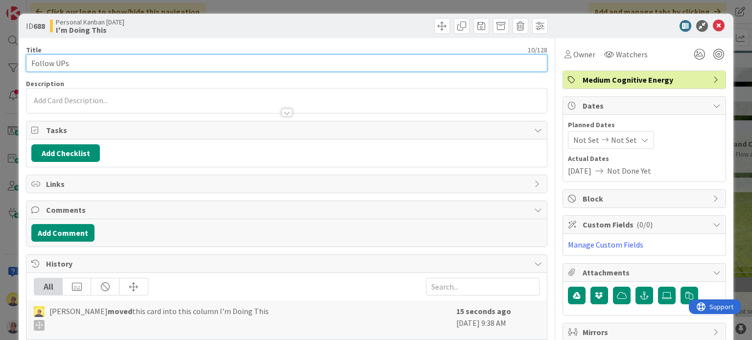
click at [78, 65] on input "Follow UPs" at bounding box center [286, 63] width 521 height 18
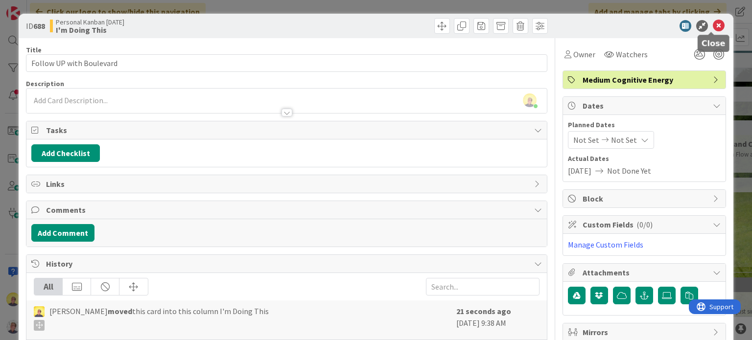
click at [716, 27] on icon at bounding box center [719, 26] width 12 height 12
